Goal: Check status: Check status

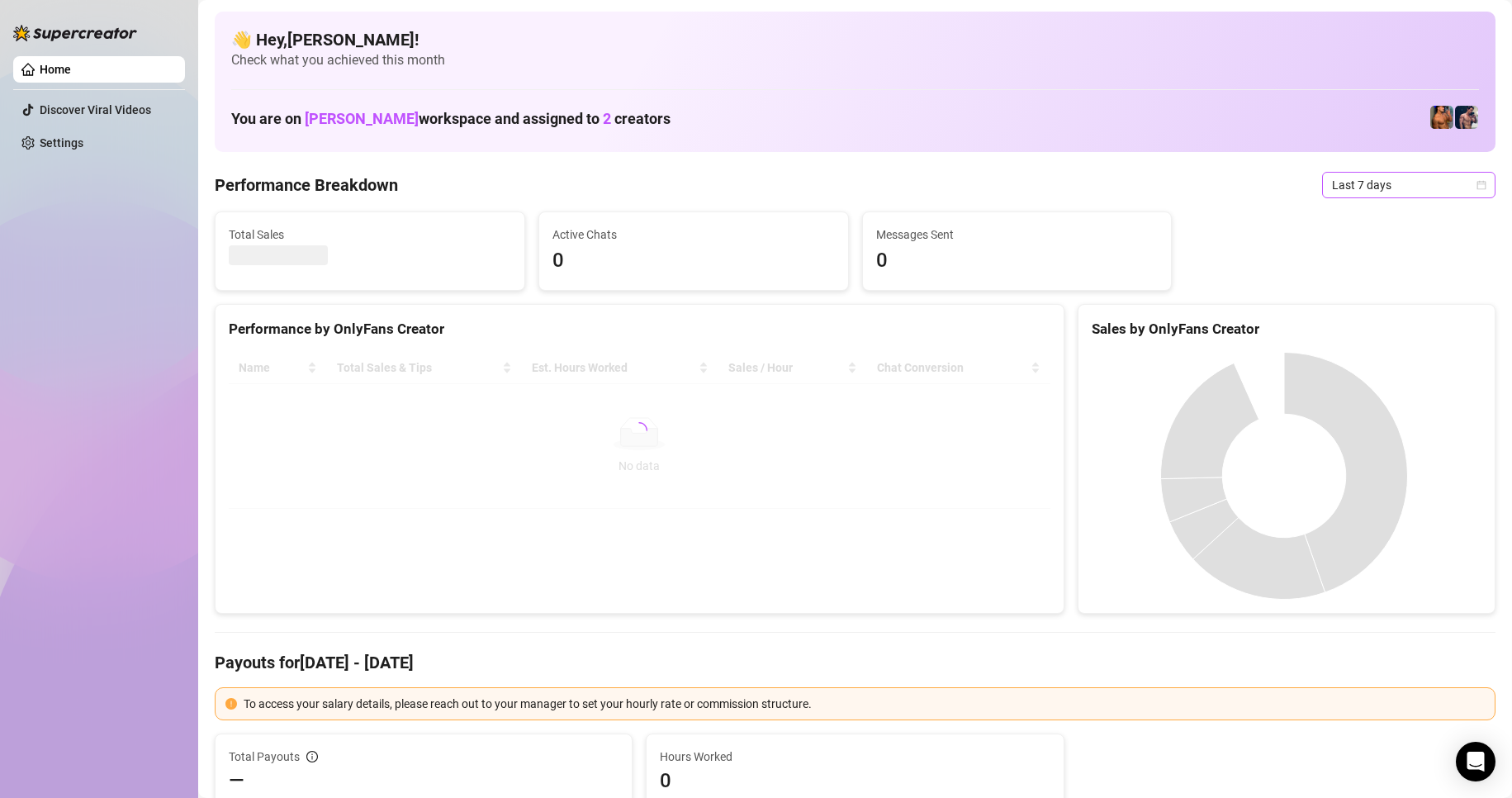
click at [1451, 187] on span "Last 7 days" at bounding box center [1409, 184] width 154 height 24
click at [1365, 325] on div "Custom date" at bounding box center [1394, 324] width 147 height 18
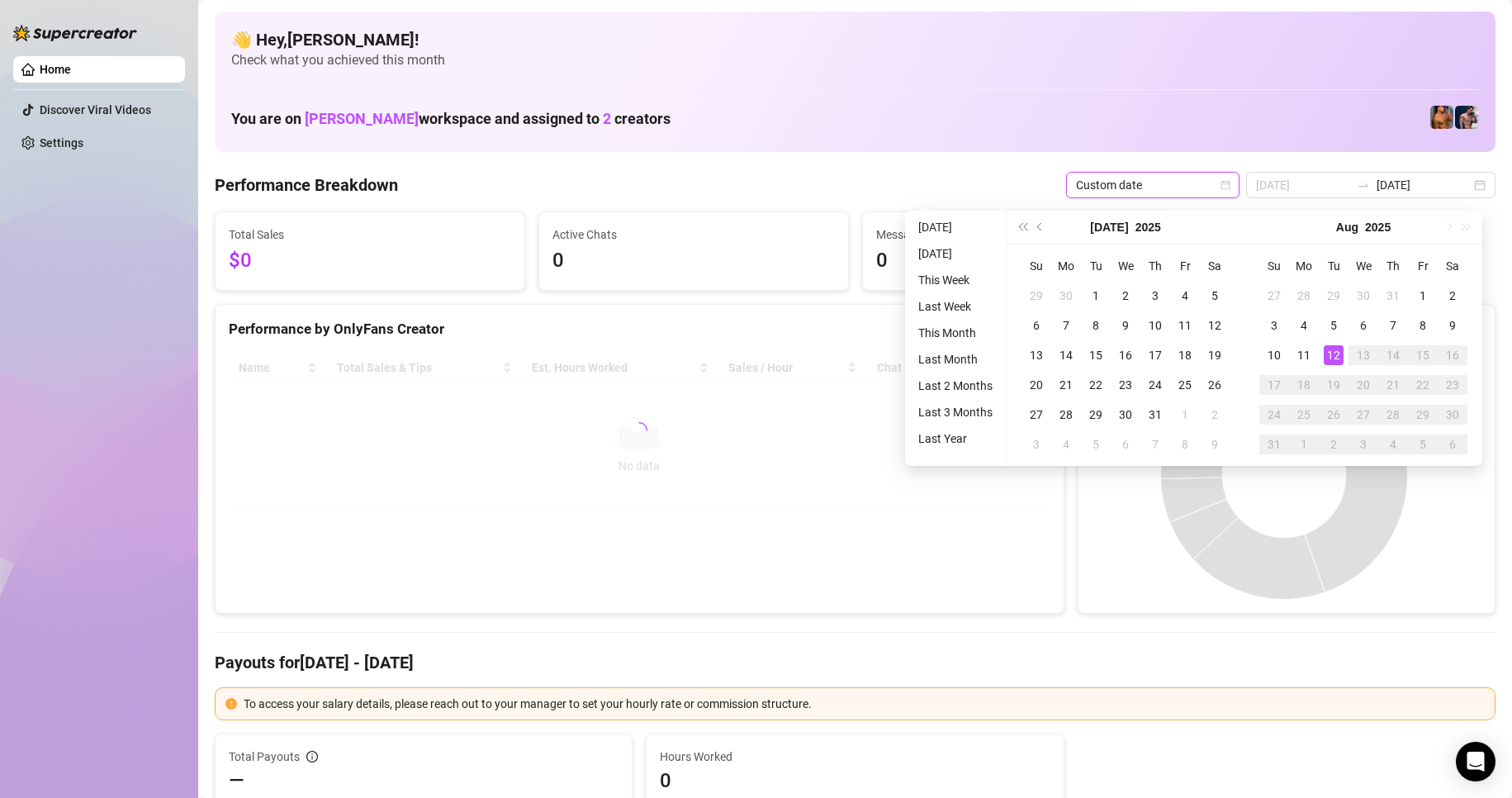
click at [1334, 357] on div "12" at bounding box center [1334, 355] width 20 height 20
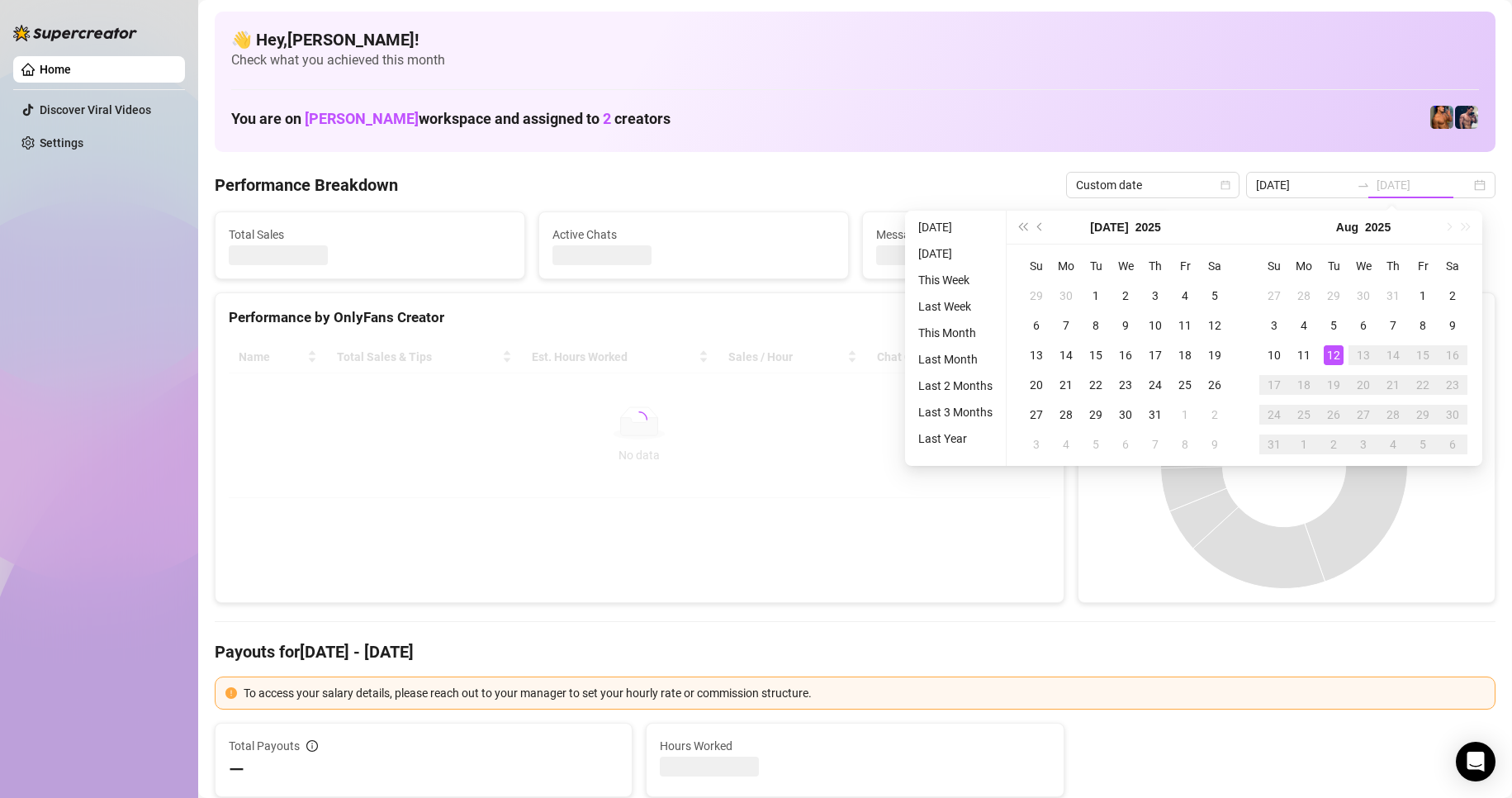
click at [1334, 357] on div "12" at bounding box center [1334, 355] width 20 height 20
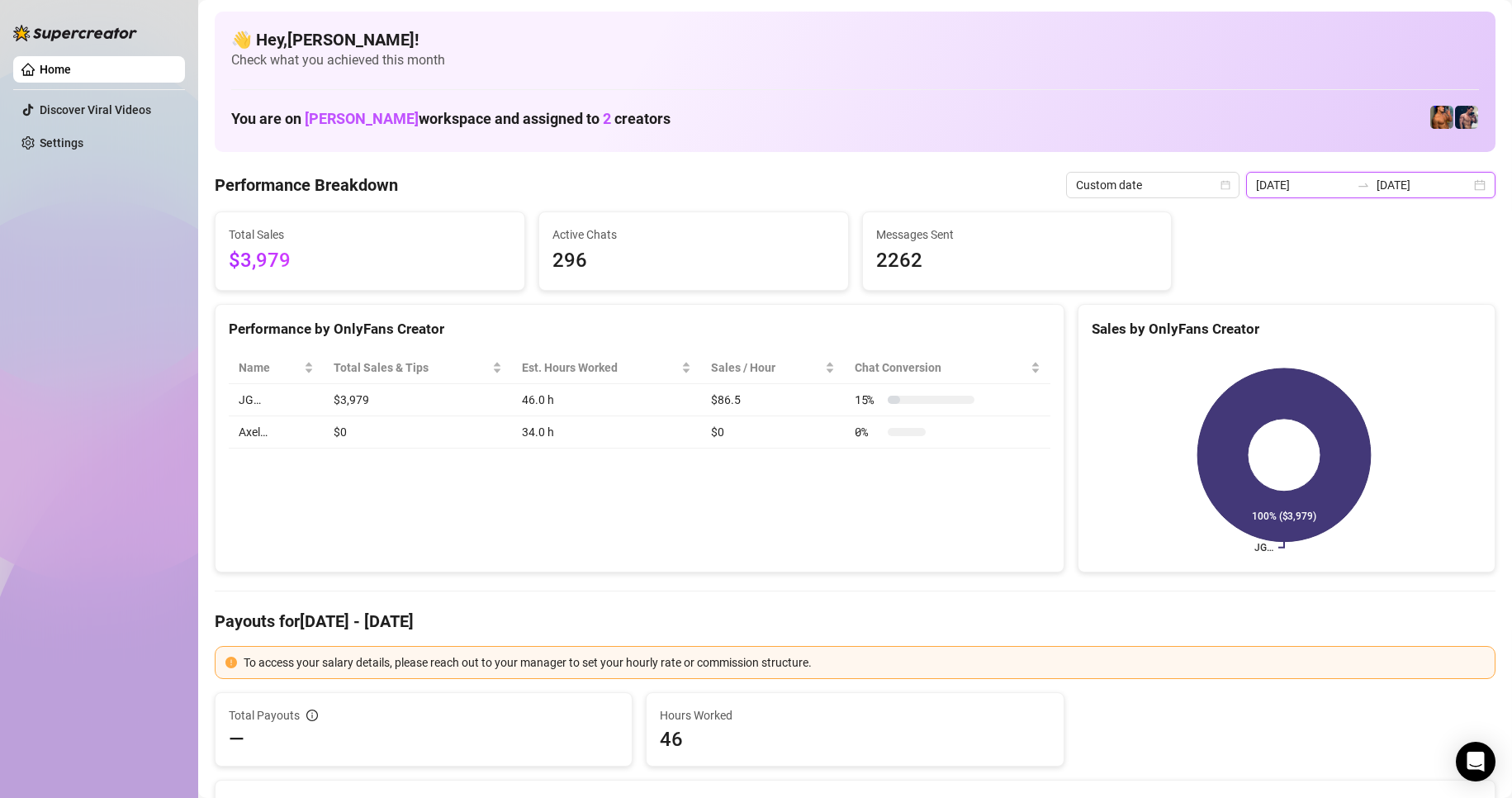
click at [1410, 187] on input "[DATE]" at bounding box center [1424, 185] width 94 height 18
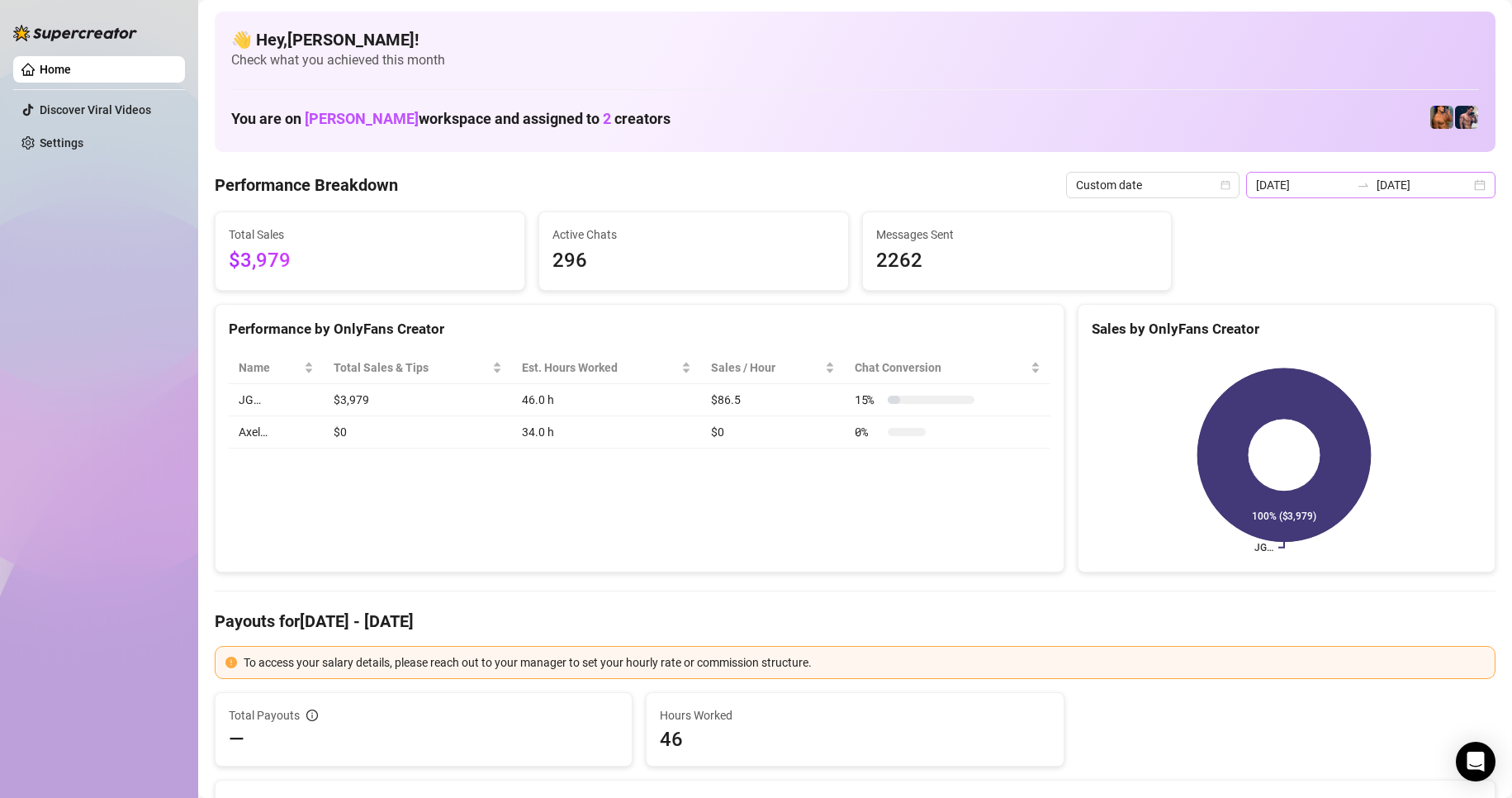
click at [1472, 190] on div "[DATE] [DATE]" at bounding box center [1371, 184] width 250 height 26
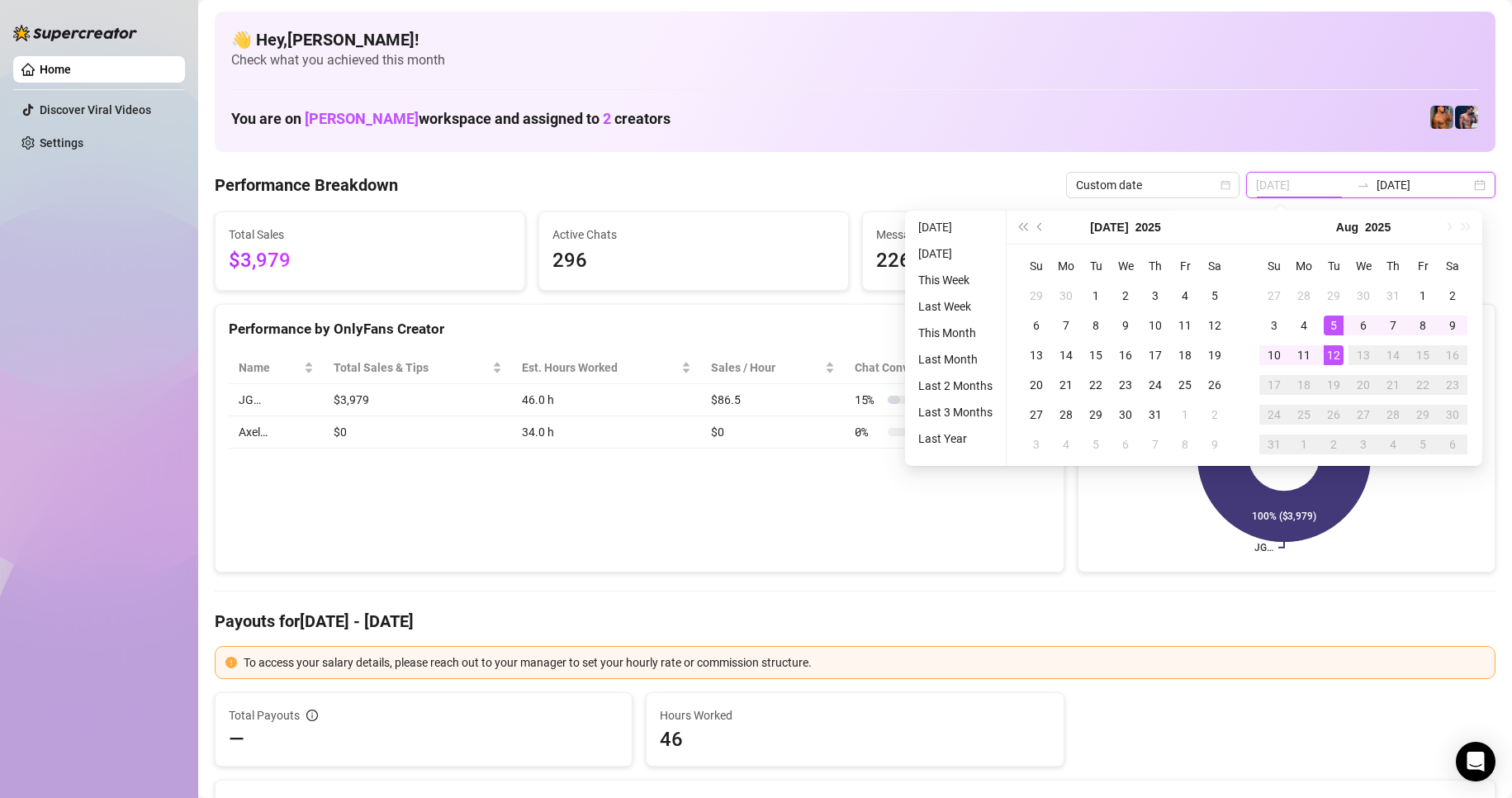
type input "[DATE]"
click at [1335, 346] on div "12" at bounding box center [1334, 355] width 20 height 20
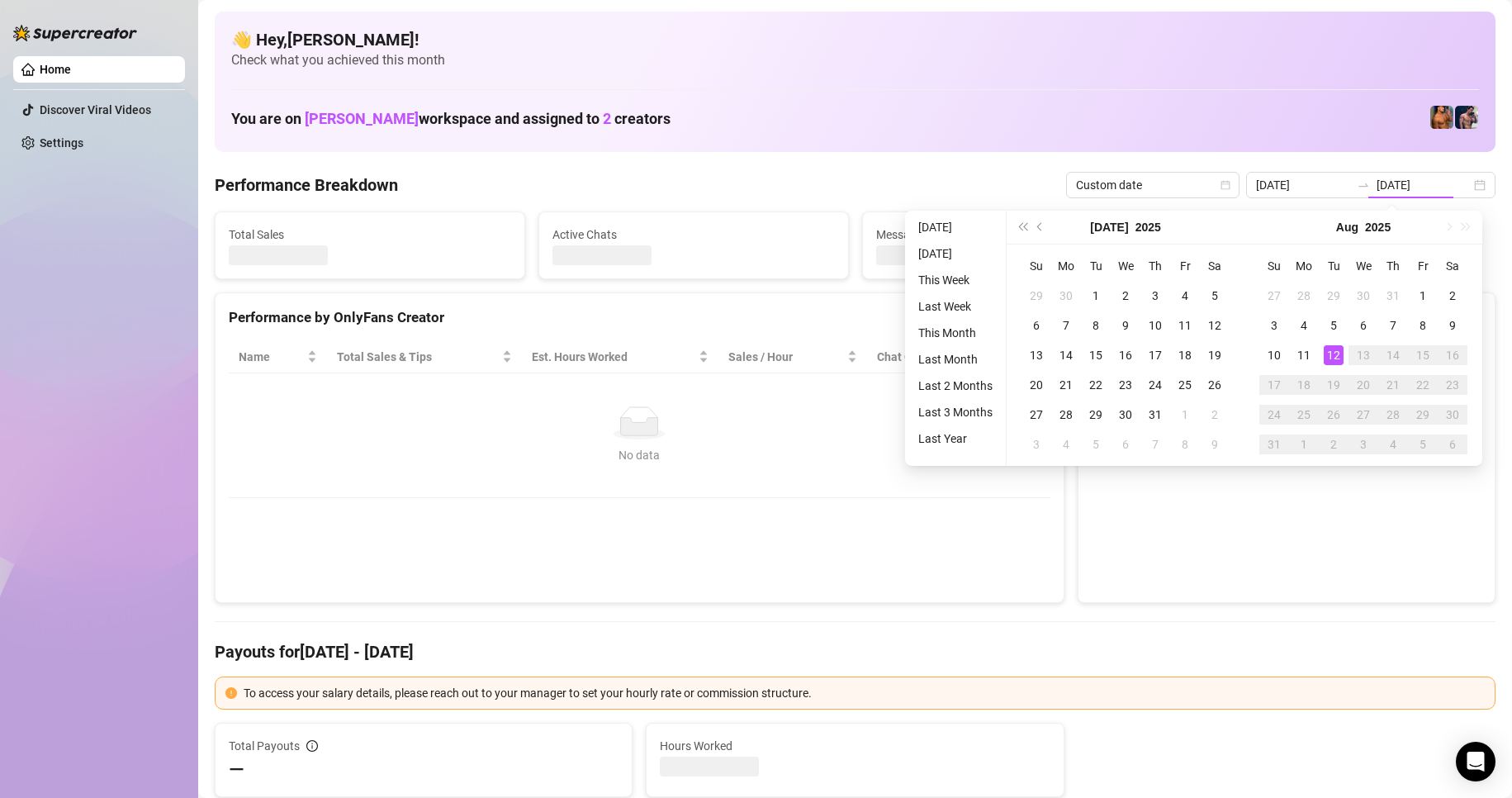
type input "[DATE]"
